Goal: Task Accomplishment & Management: Complete application form

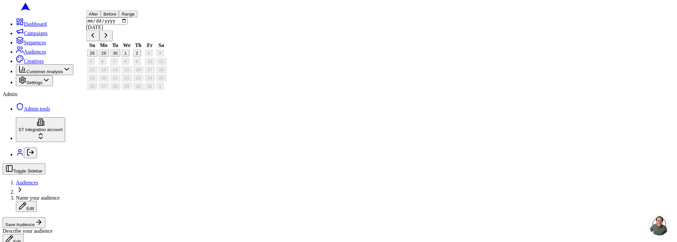
click at [109, 57] on button "29" at bounding box center [104, 53] width 10 height 7
type input "[DATE]"
